Goal: Transaction & Acquisition: Purchase product/service

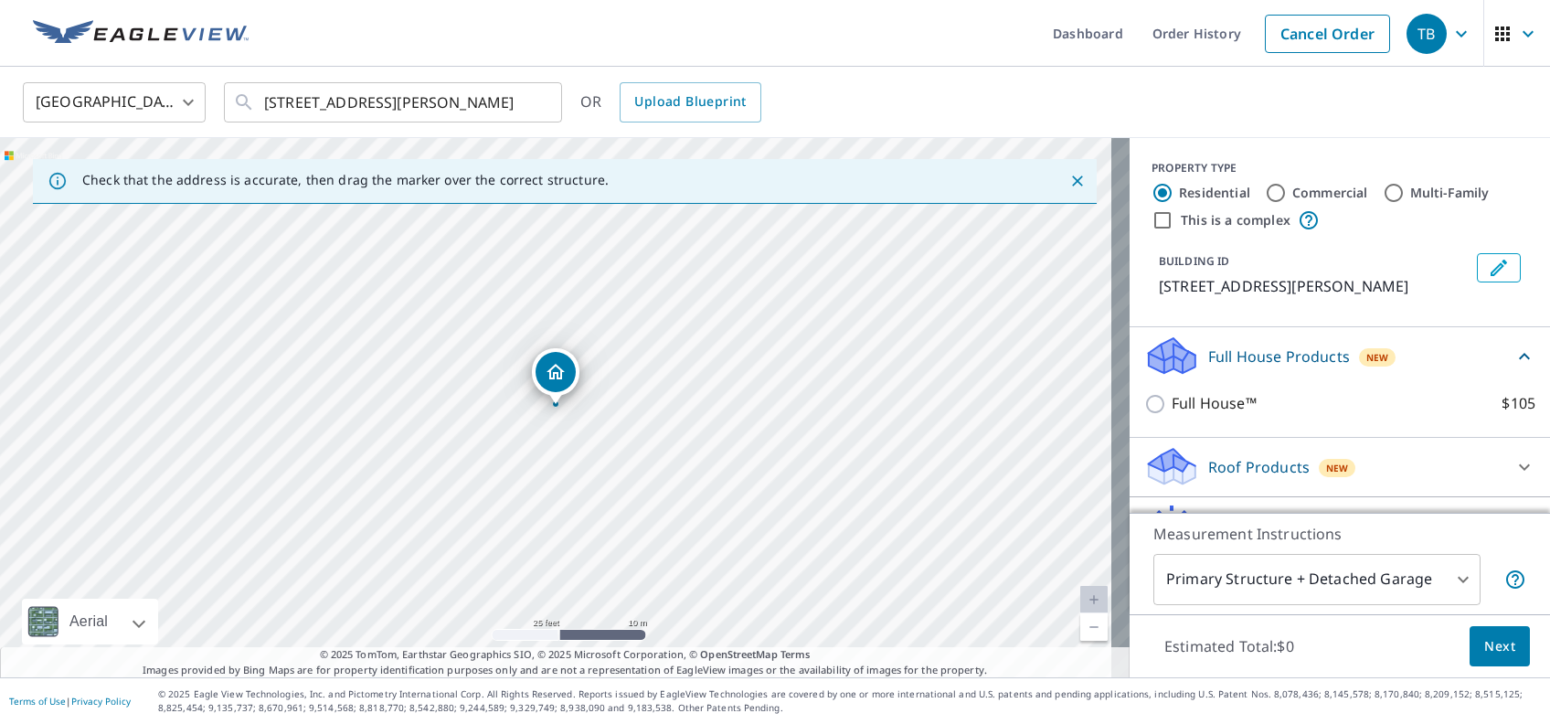
scroll to position [102, 0]
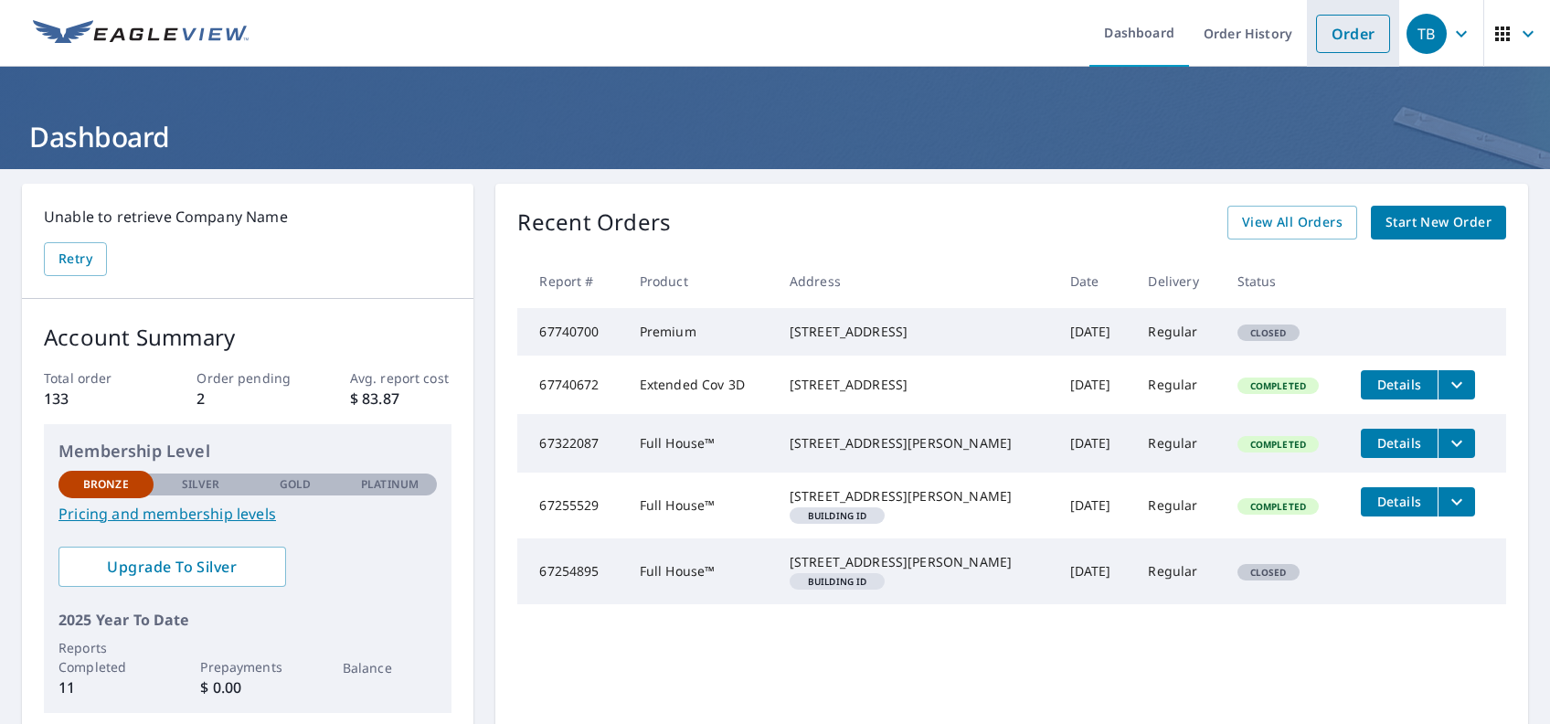
click at [1328, 44] on link "Order" at bounding box center [1353, 34] width 74 height 38
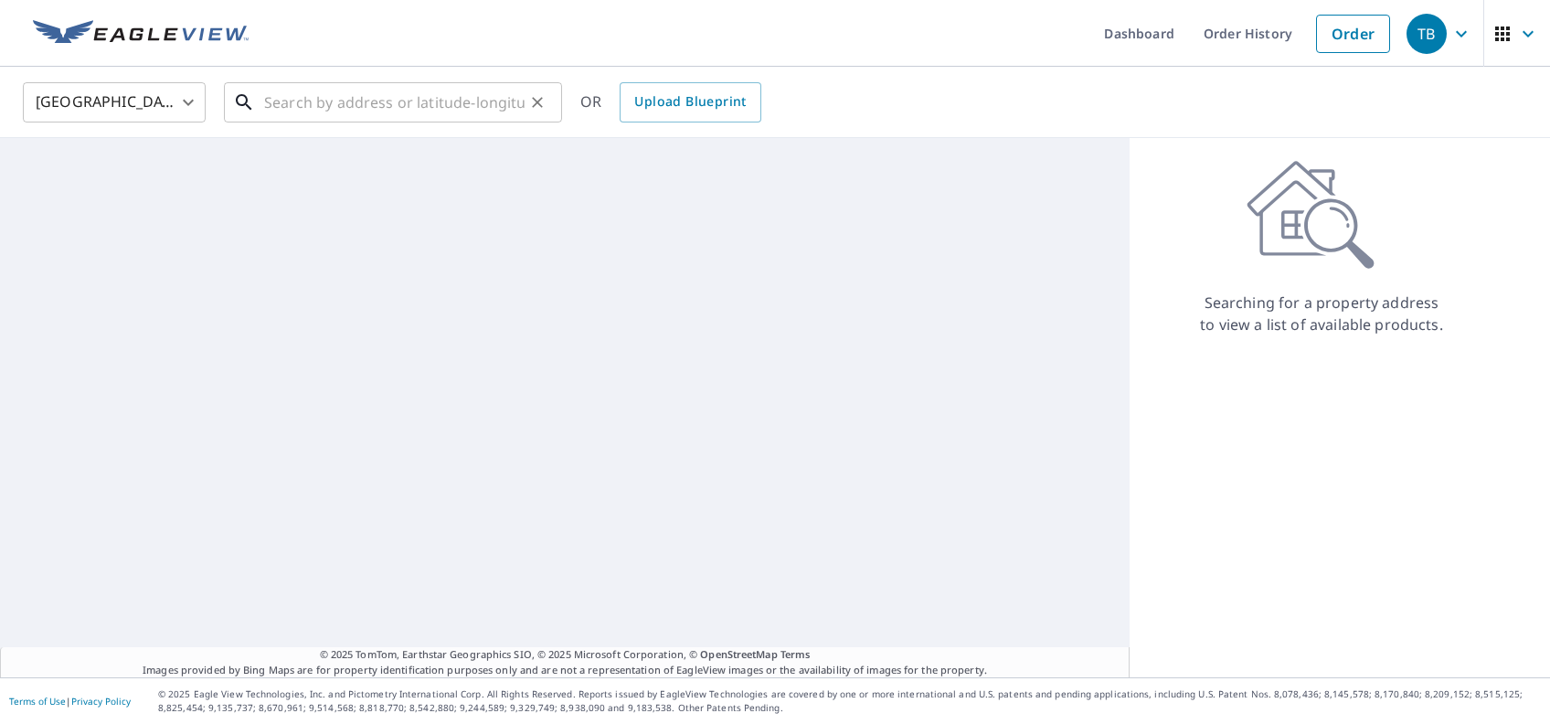
click at [319, 111] on input "text" at bounding box center [394, 102] width 260 height 51
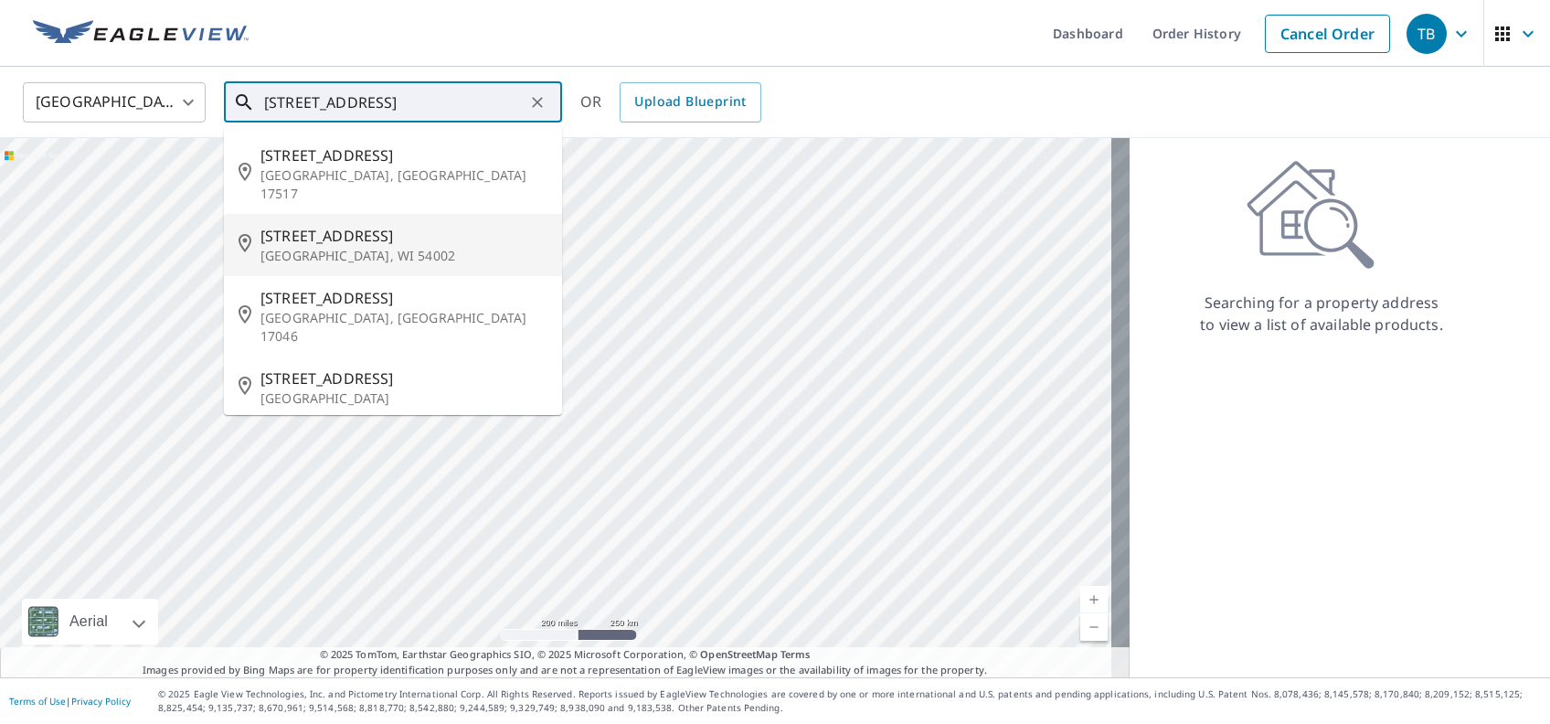
click at [313, 225] on span "[STREET_ADDRESS]" at bounding box center [403, 236] width 287 height 22
type input "[STREET_ADDRESS][PERSON_NAME]"
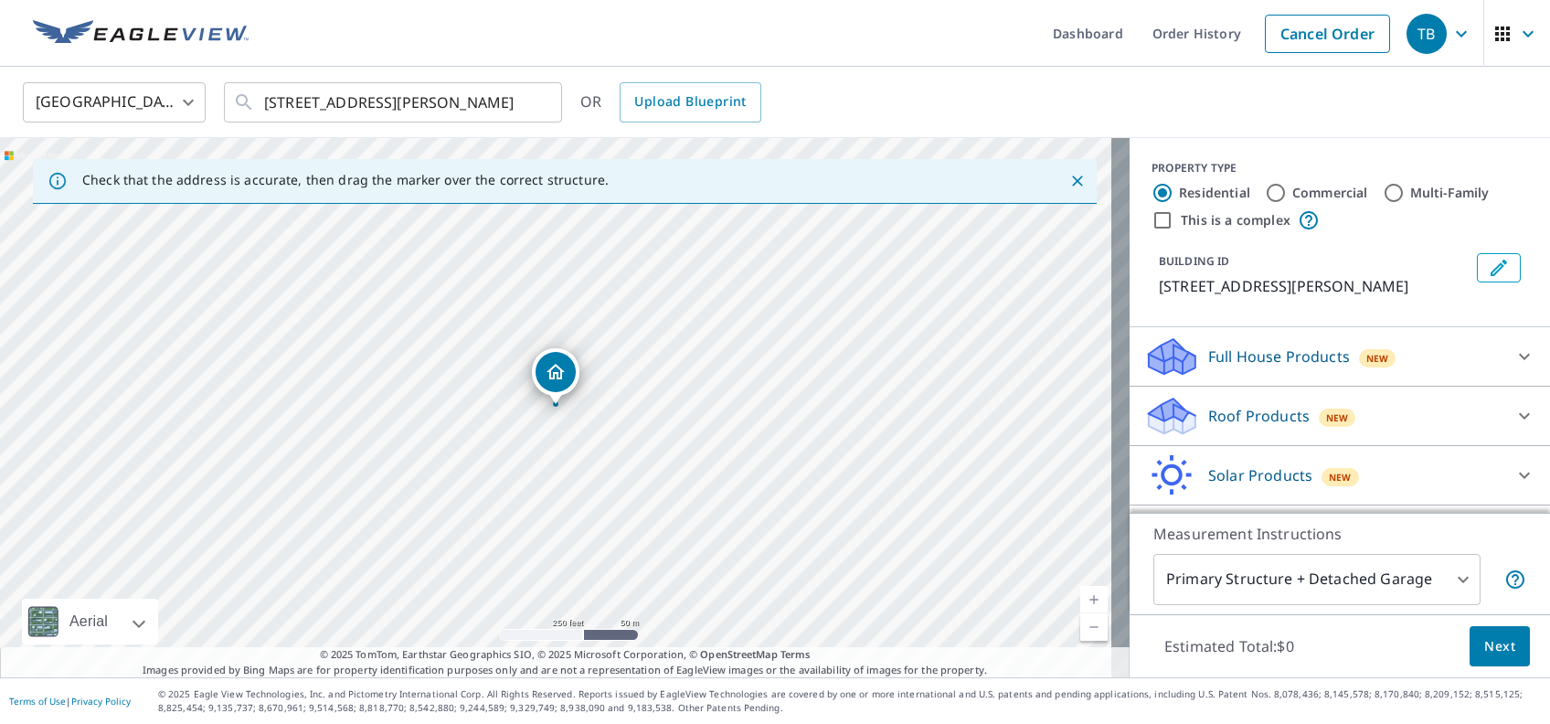
click at [1513, 358] on icon at bounding box center [1524, 356] width 22 height 22
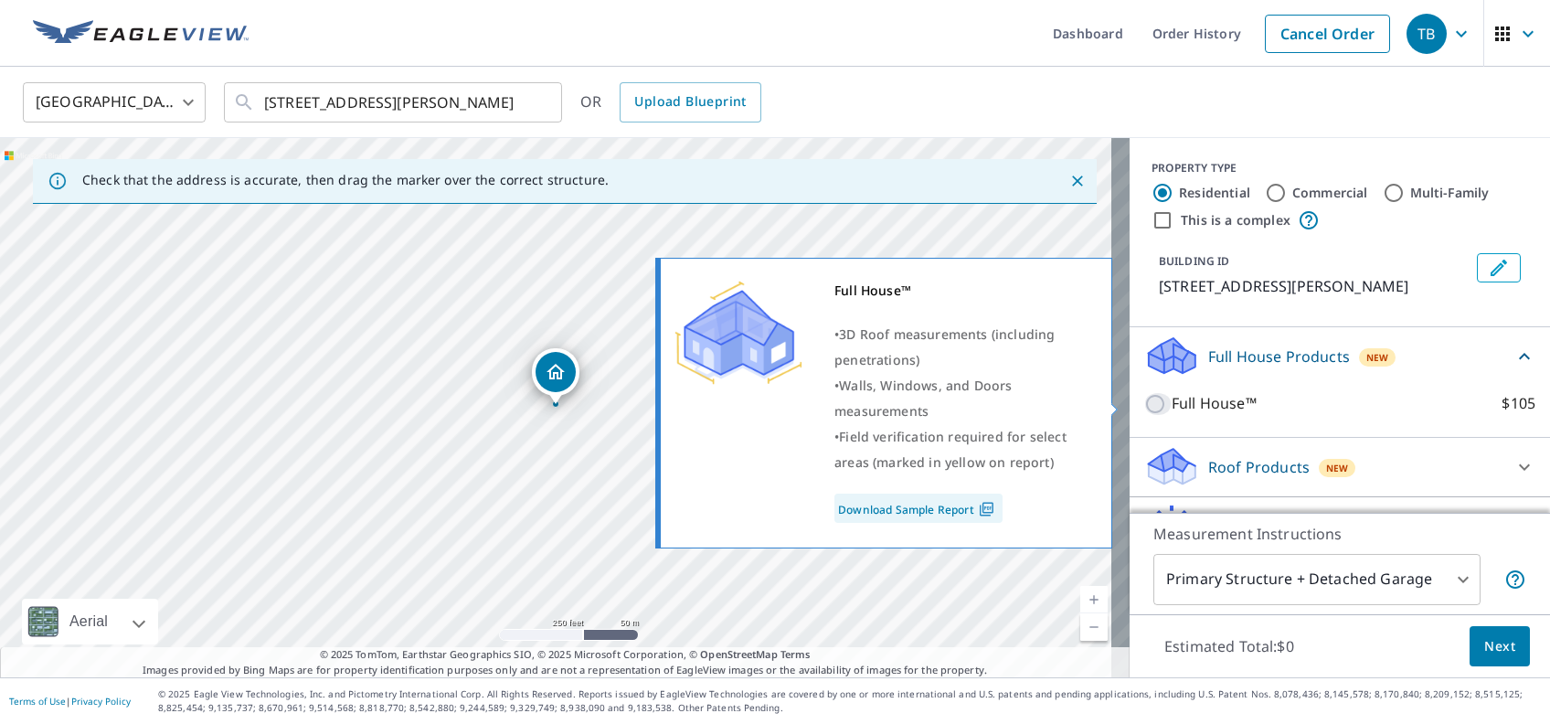
click at [1144, 405] on input "Full House™ $105" at bounding box center [1157, 404] width 27 height 22
checkbox input "true"
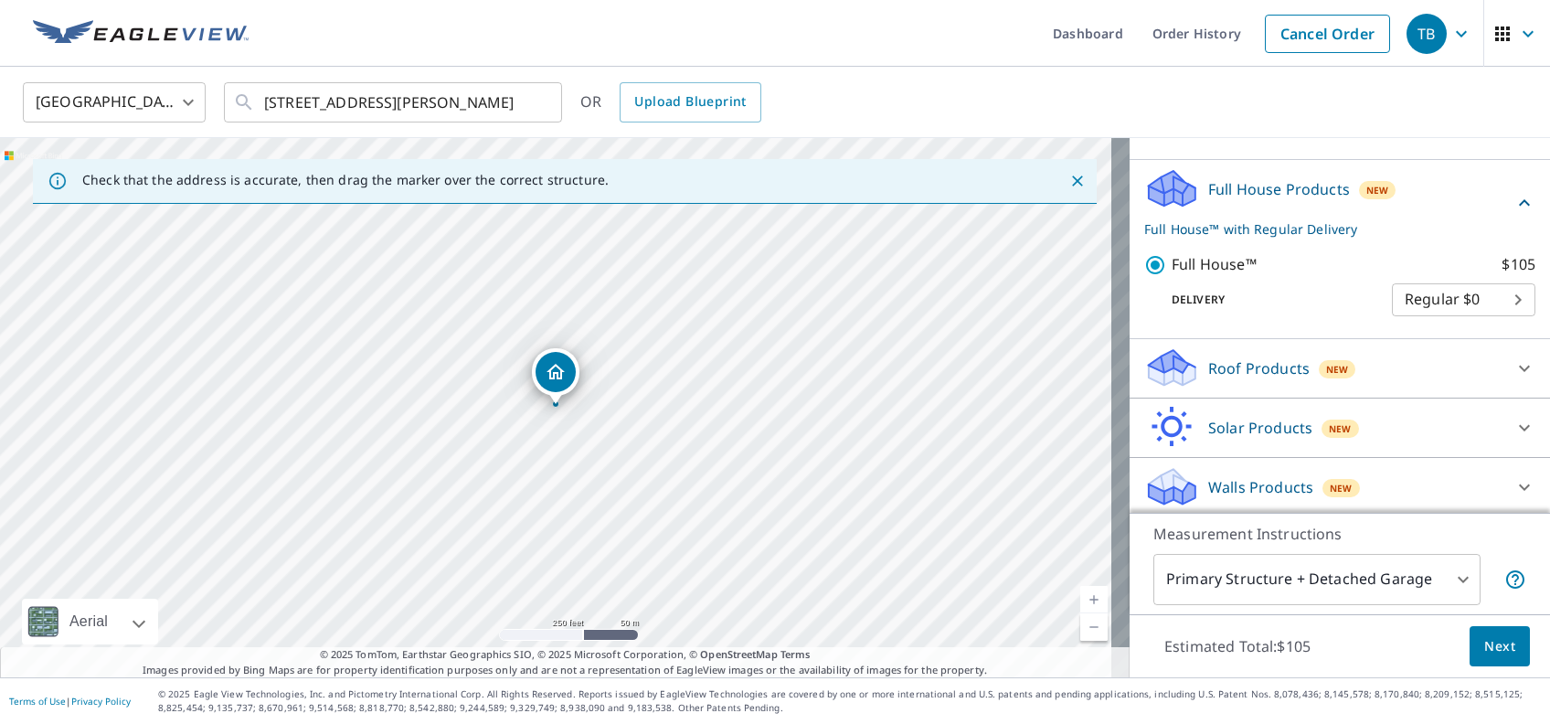
scroll to position [171, 0]
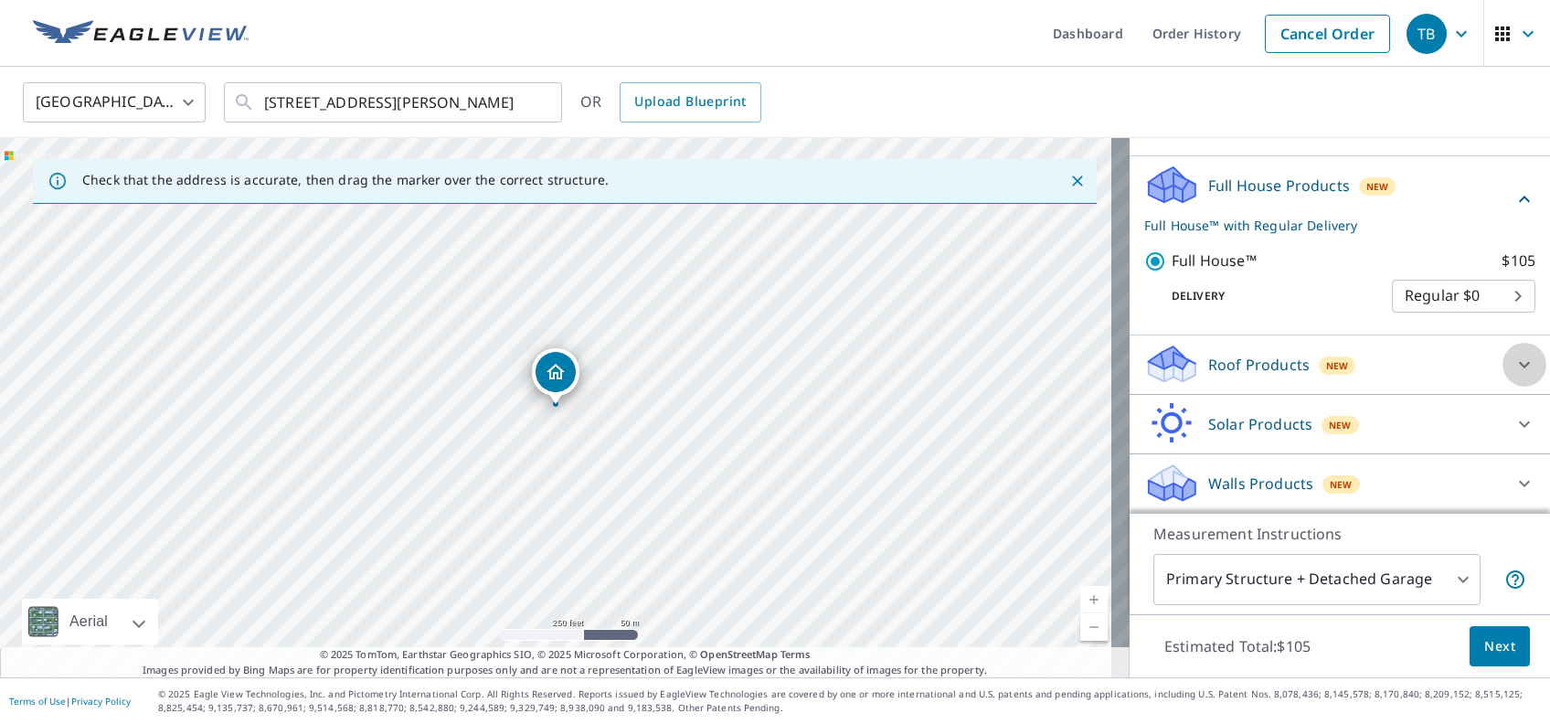
click at [1513, 366] on icon at bounding box center [1524, 365] width 22 height 22
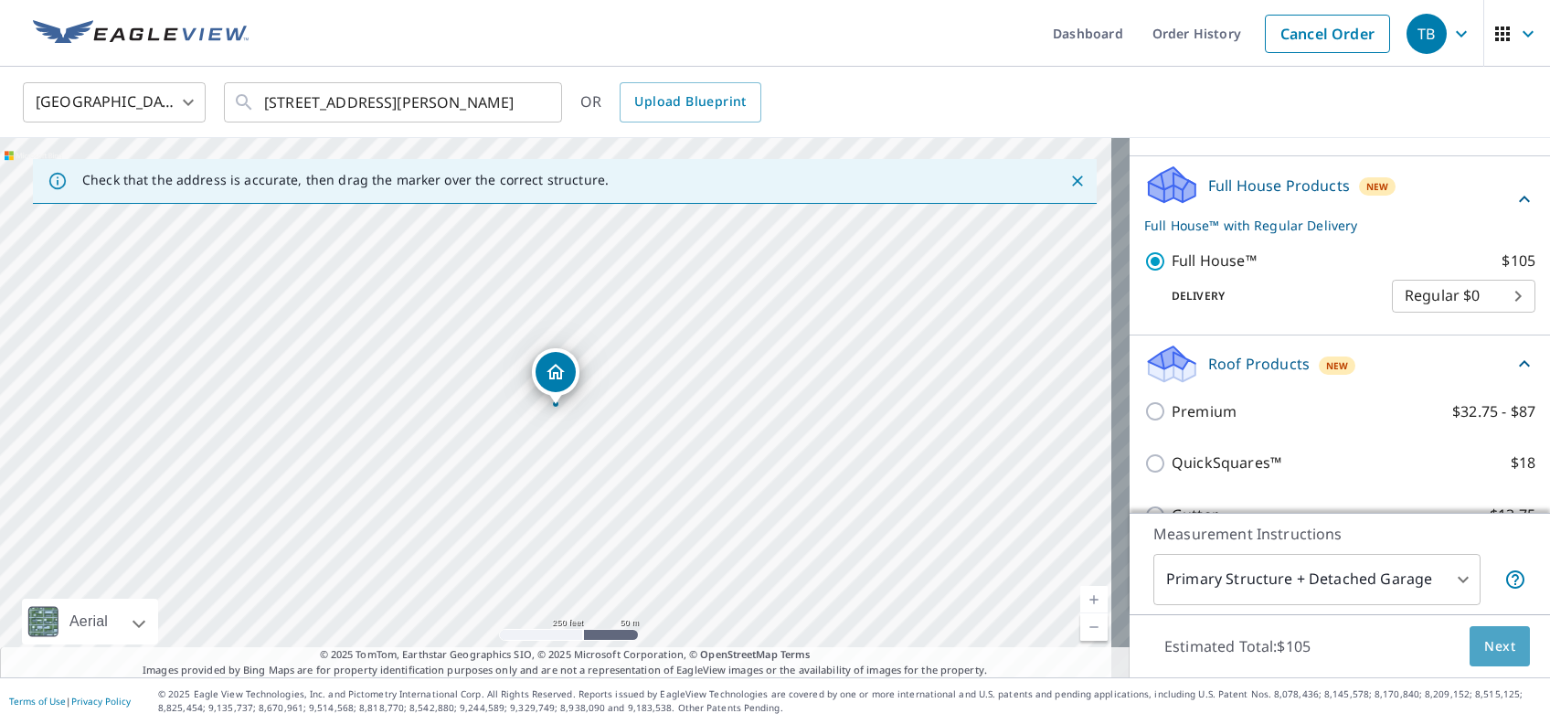
click at [1484, 643] on span "Next" at bounding box center [1499, 646] width 31 height 23
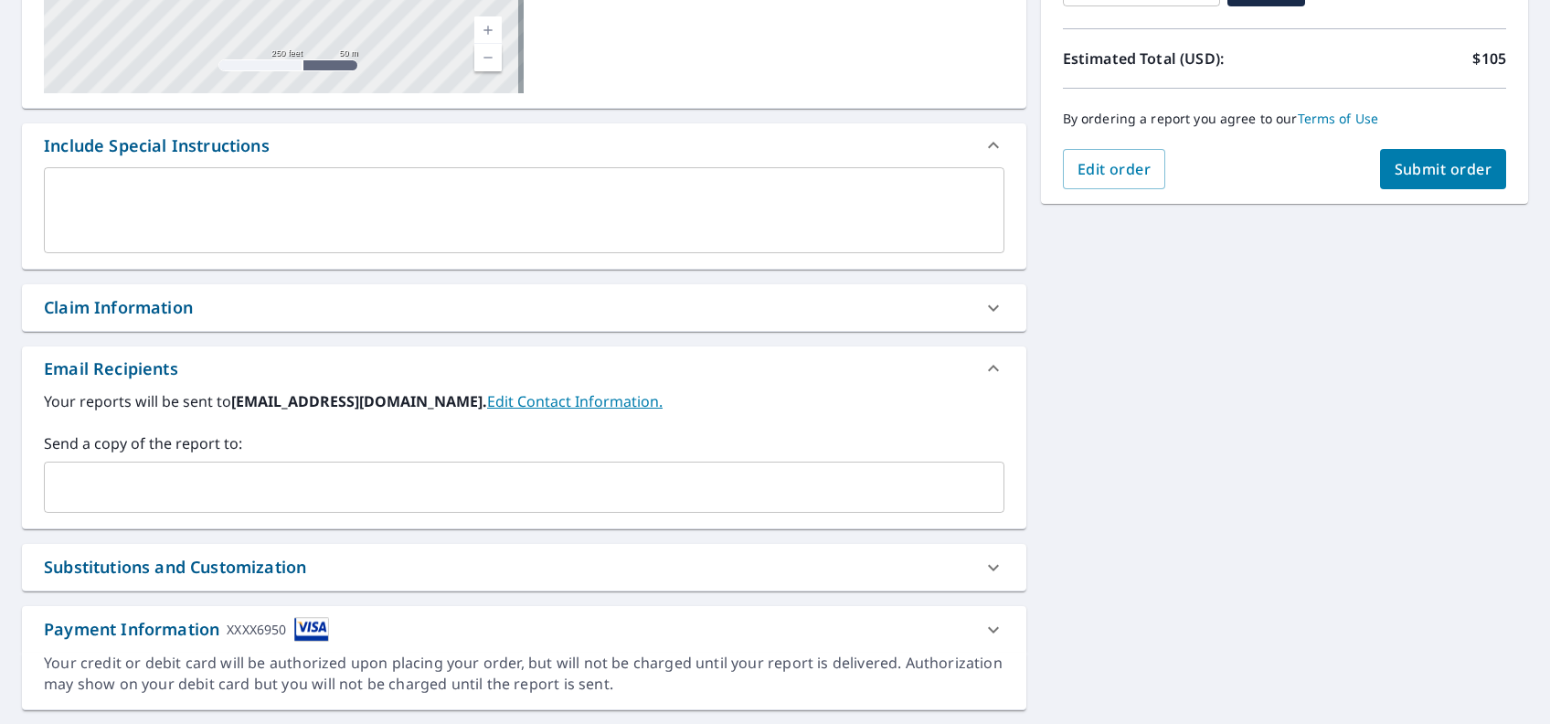
scroll to position [425, 0]
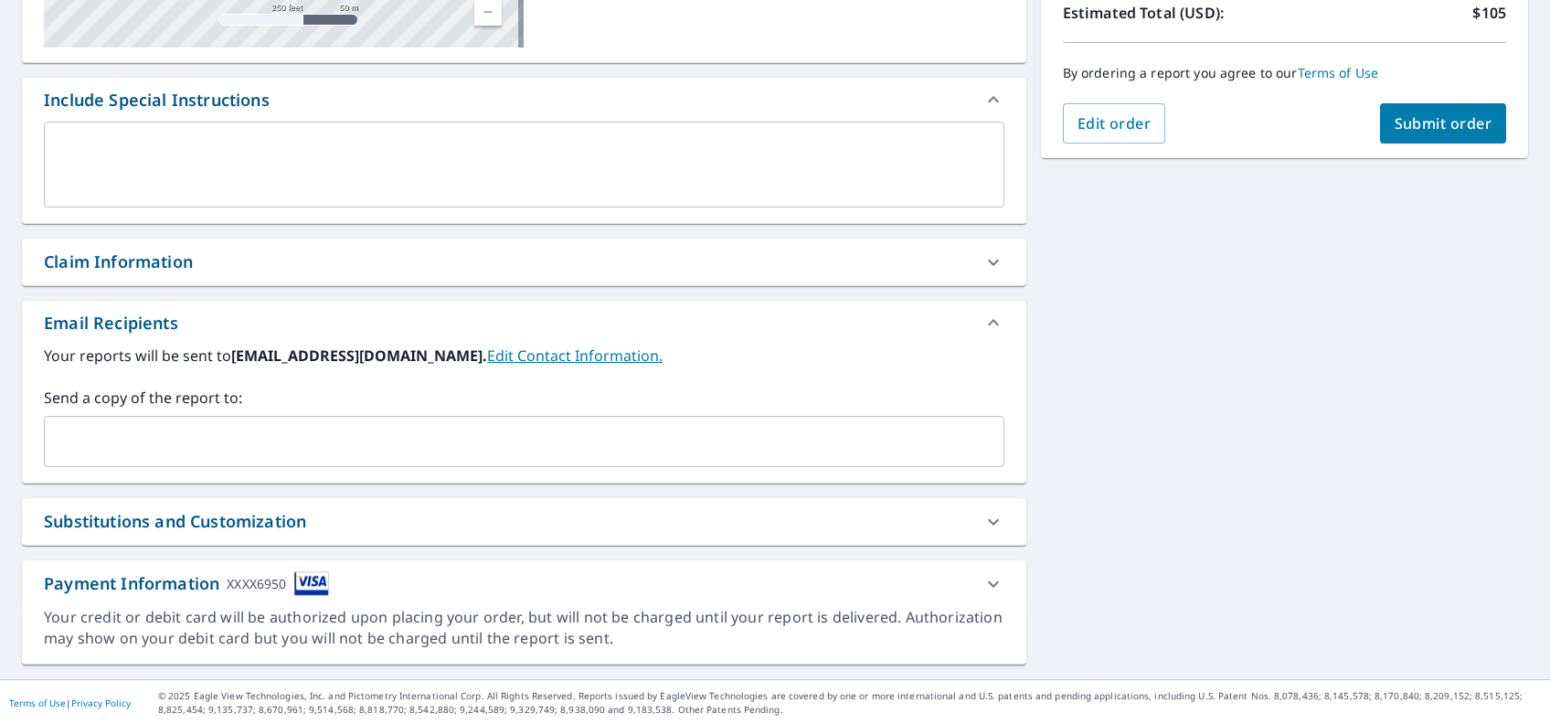
click at [1440, 129] on span "Submit order" at bounding box center [1443, 123] width 98 height 20
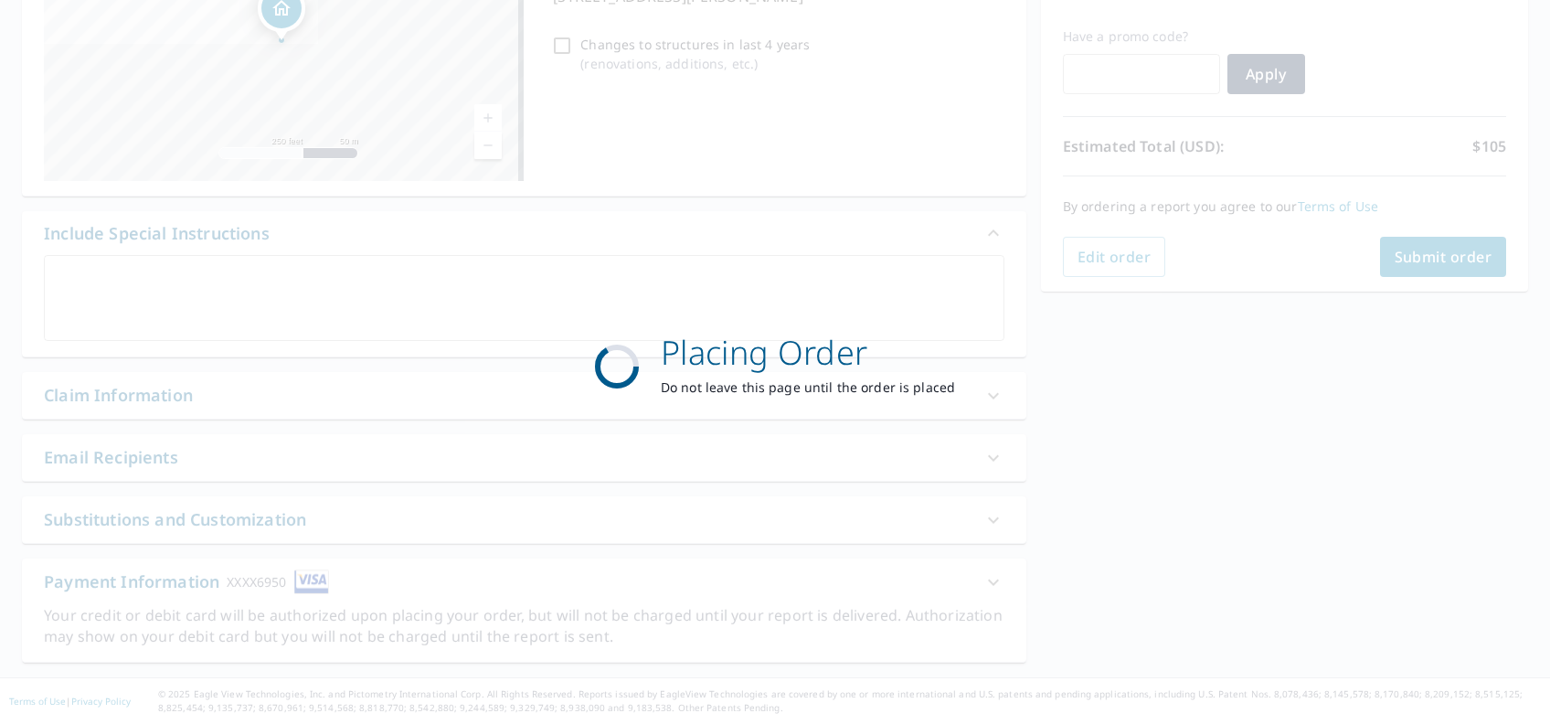
scroll to position [291, 0]
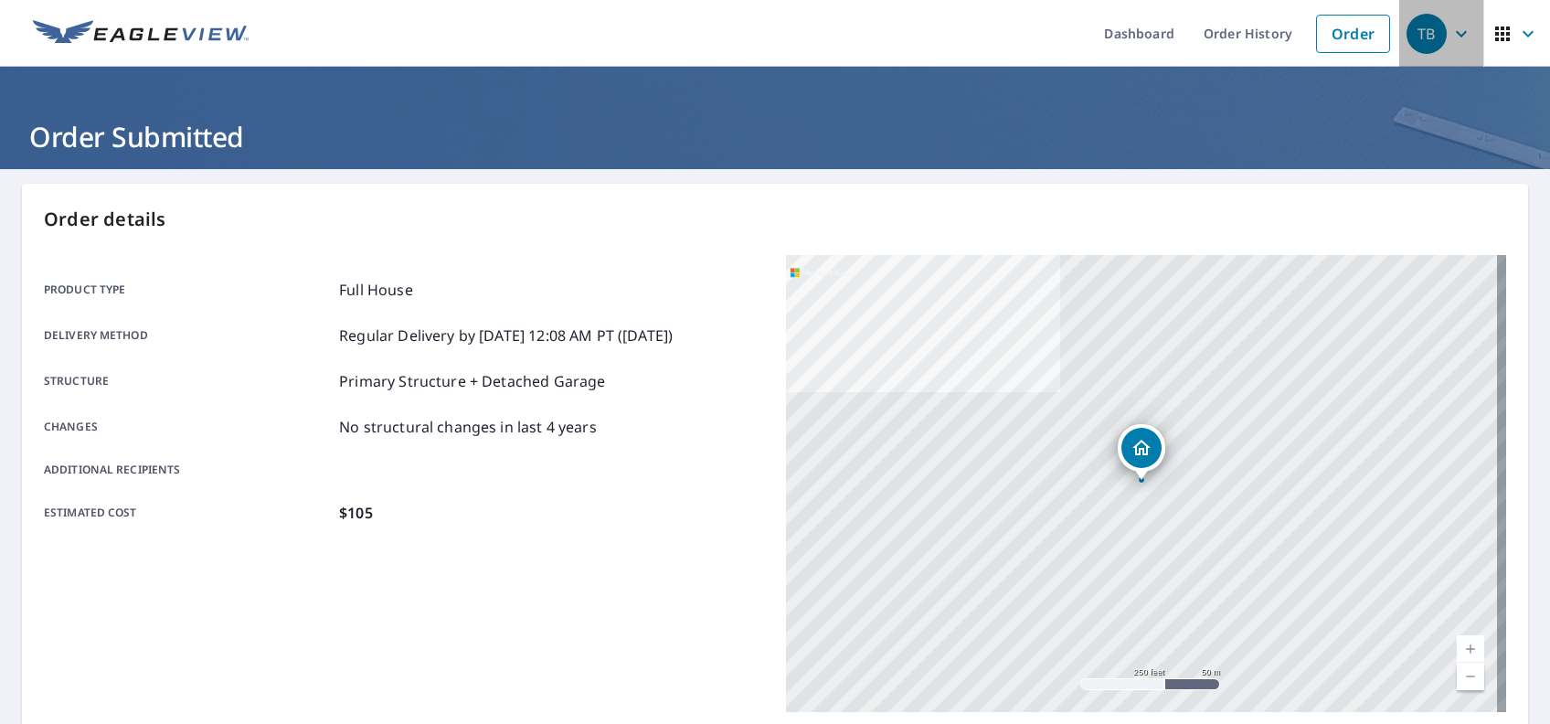
click at [1450, 32] on icon "button" at bounding box center [1461, 34] width 22 height 22
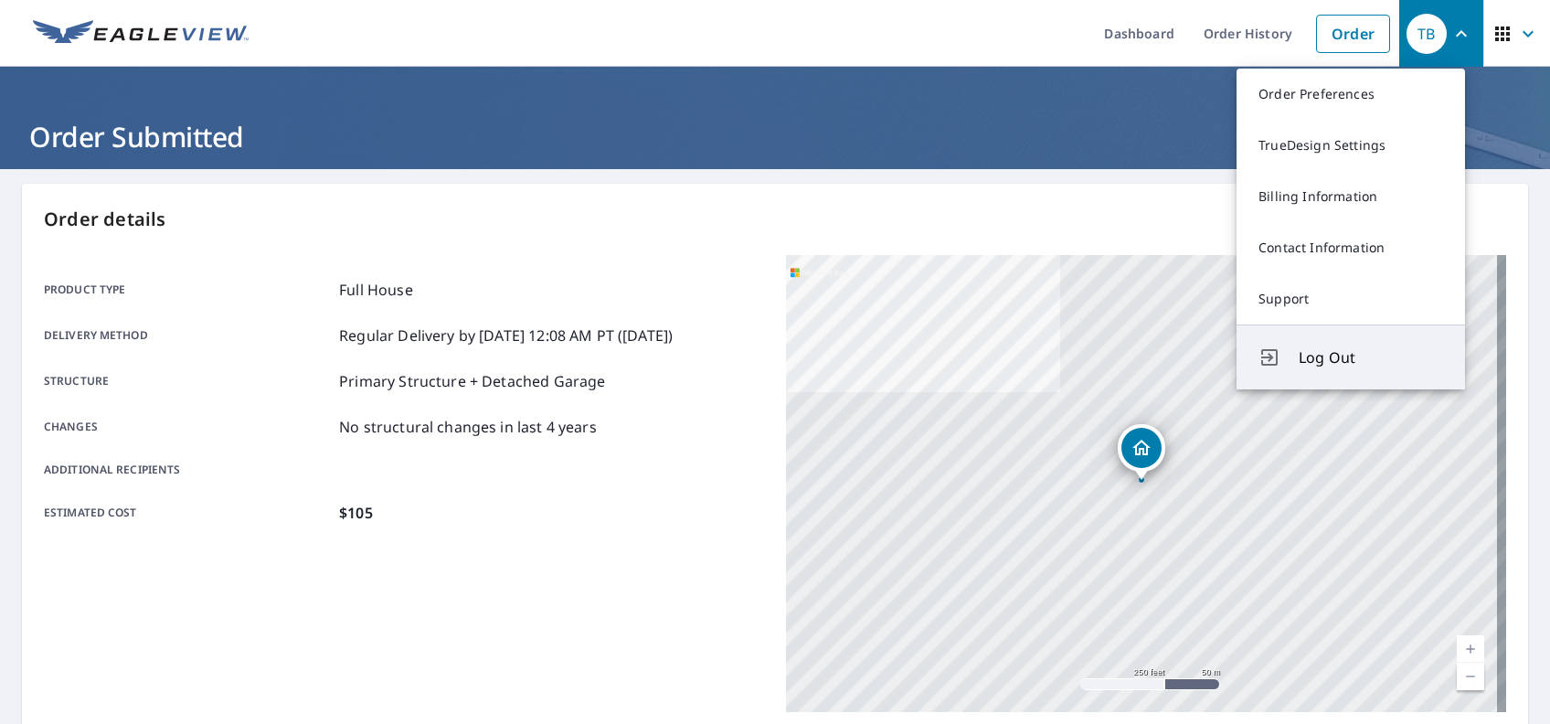
click at [1338, 354] on span "Log Out" at bounding box center [1370, 357] width 144 height 22
